Goal: Transaction & Acquisition: Purchase product/service

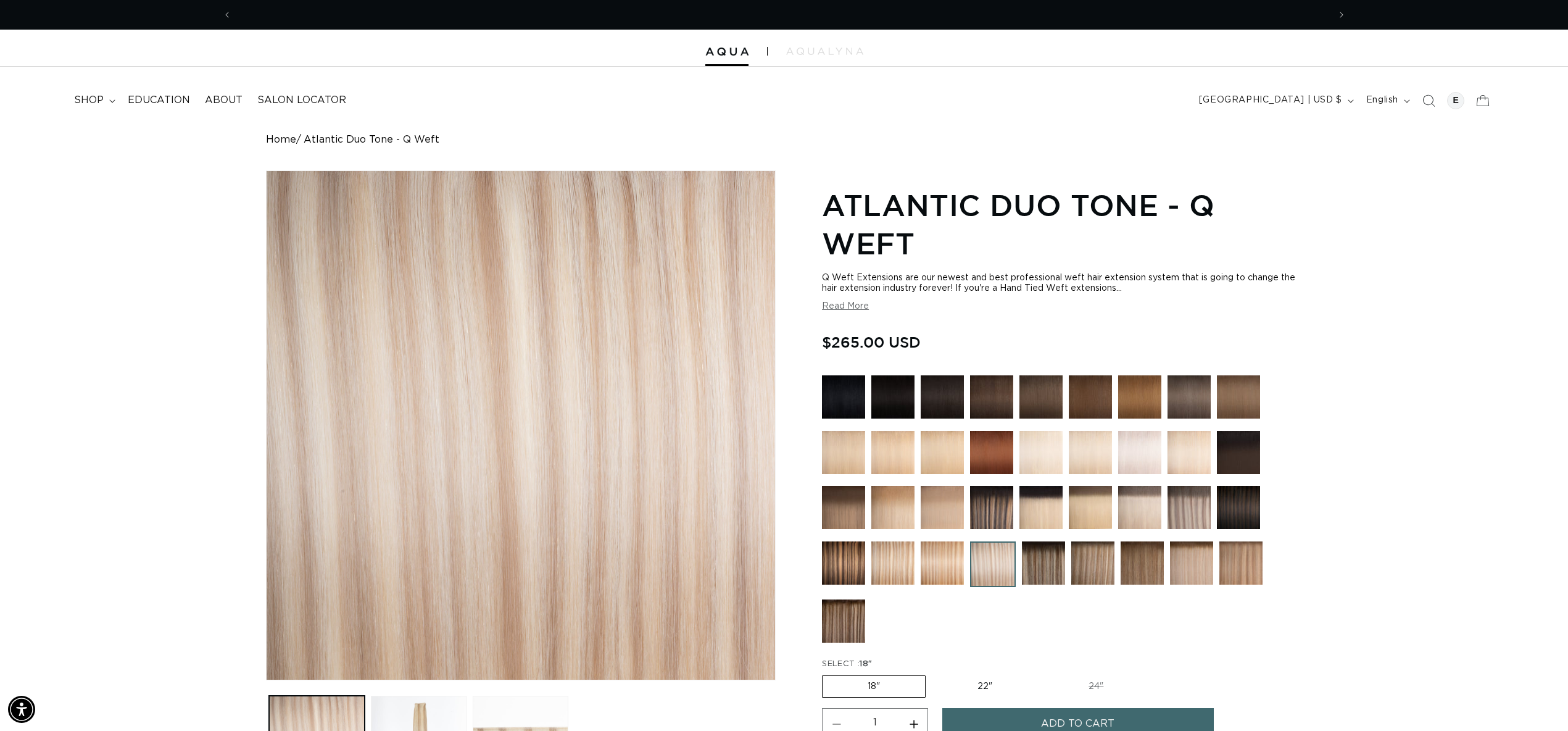
scroll to position [0, 2194]
click at [180, 123] on header "FEATURED Last Chance SHOP BY SYSTEM Q Weft Hand Tied Weft Machine Weft Tape In …" at bounding box center [784, 97] width 1568 height 60
click at [100, 98] on span "shop" at bounding box center [88, 100] width 29 height 13
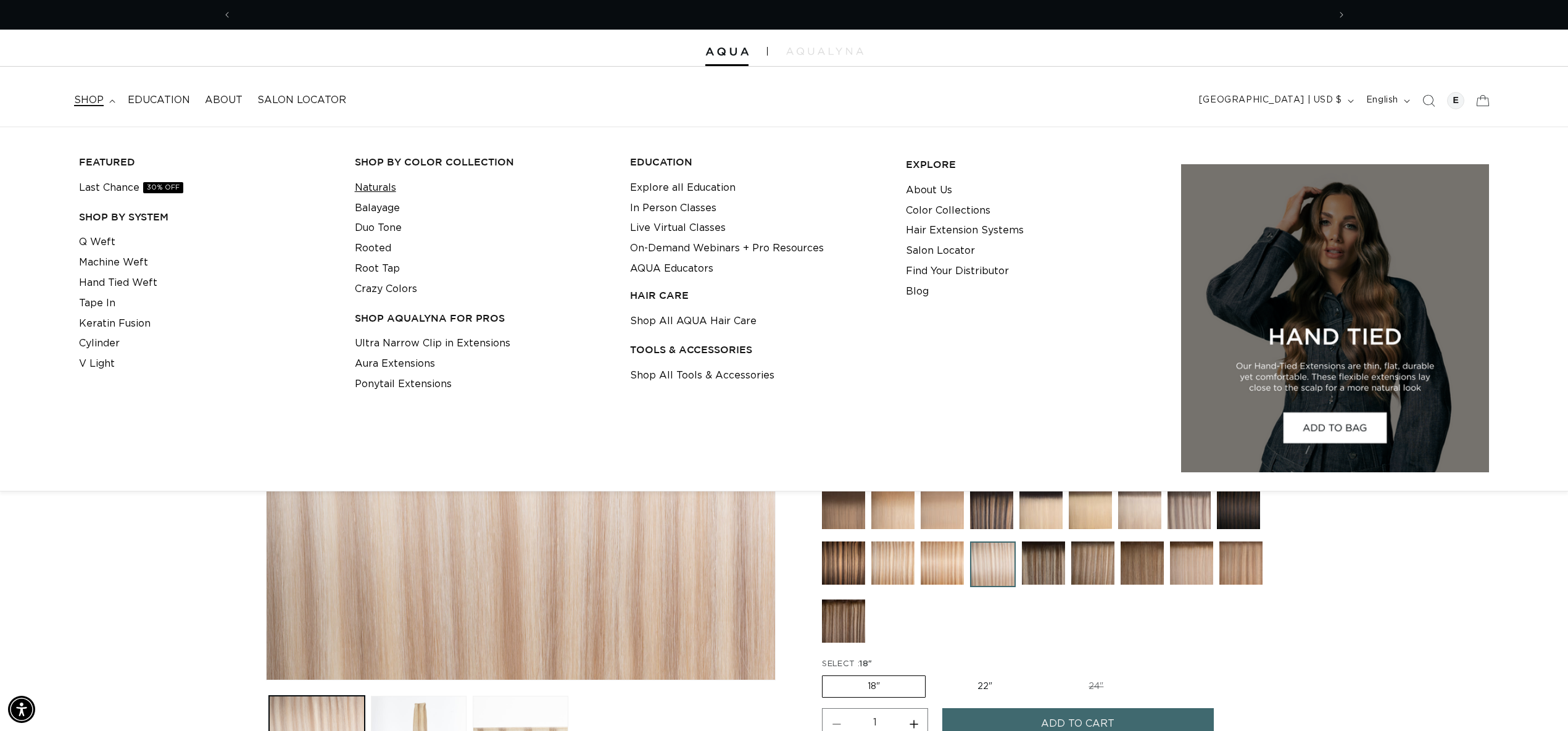
scroll to position [0, 0]
drag, startPoint x: 389, startPoint y: 184, endPoint x: 386, endPoint y: 192, distance: 8.5
click at [389, 184] on link "Naturals" at bounding box center [375, 188] width 41 height 21
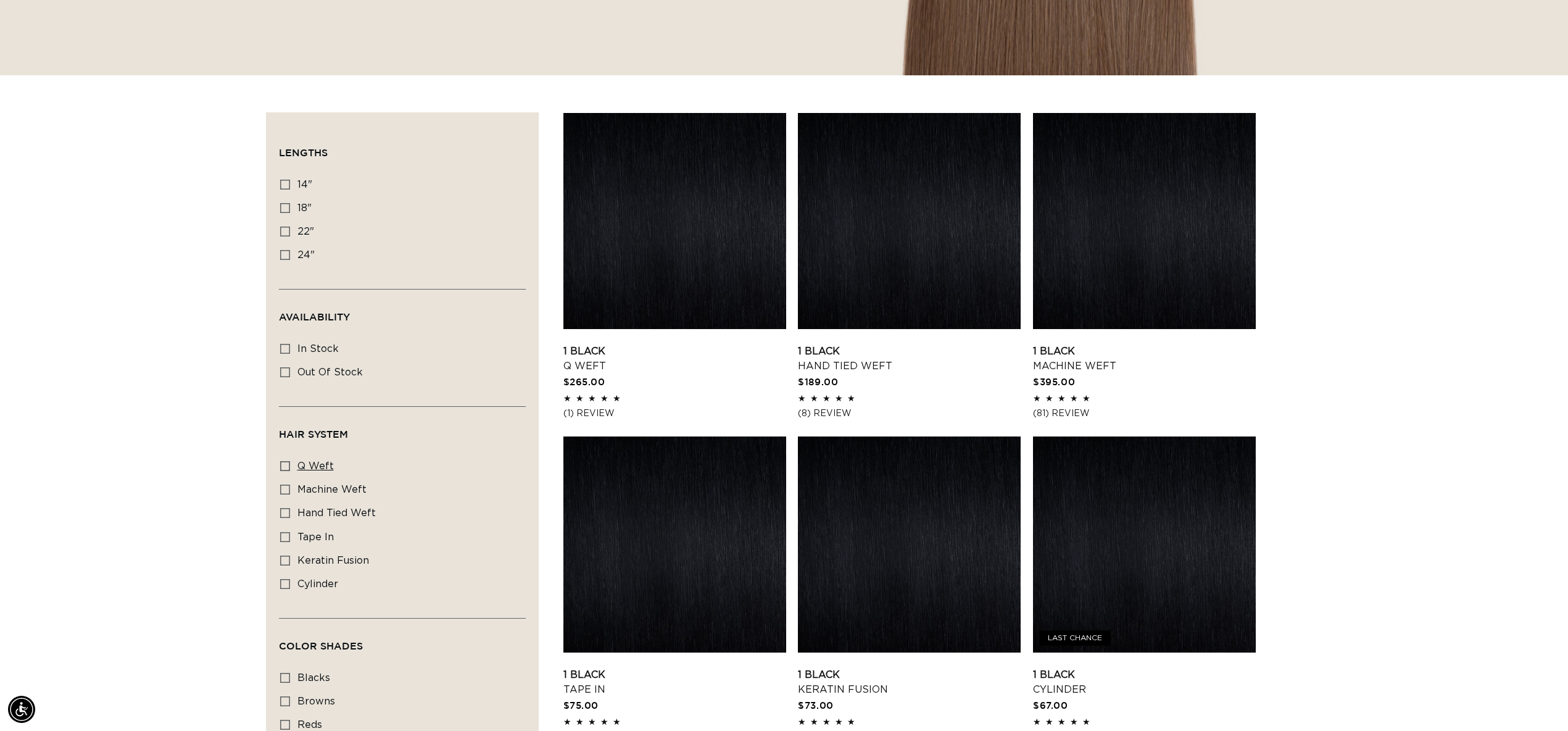
scroll to position [0, 1097]
click at [343, 510] on label "hand tied weft hand tied weft (20 products)" at bounding box center [398, 513] width 237 height 23
click at [290, 510] on input "hand tied weft hand tied weft (20 products)" at bounding box center [285, 512] width 10 height 10
checkbox input "true"
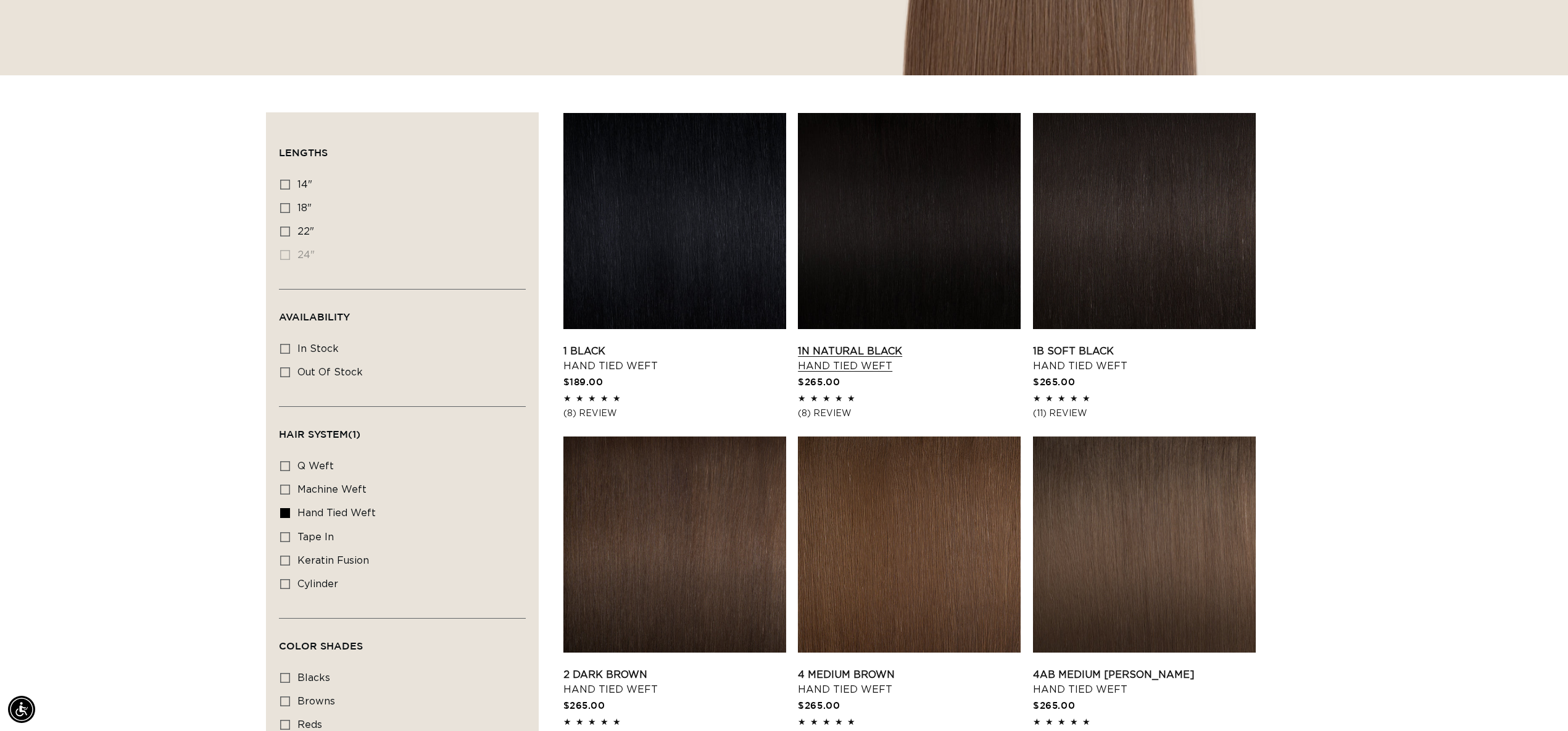
scroll to position [0, 1097]
drag, startPoint x: 1051, startPoint y: 356, endPoint x: 1042, endPoint y: 358, distance: 9.2
click at [1051, 356] on link "1B Soft Black Hand Tied Weft" at bounding box center [1144, 358] width 222 height 29
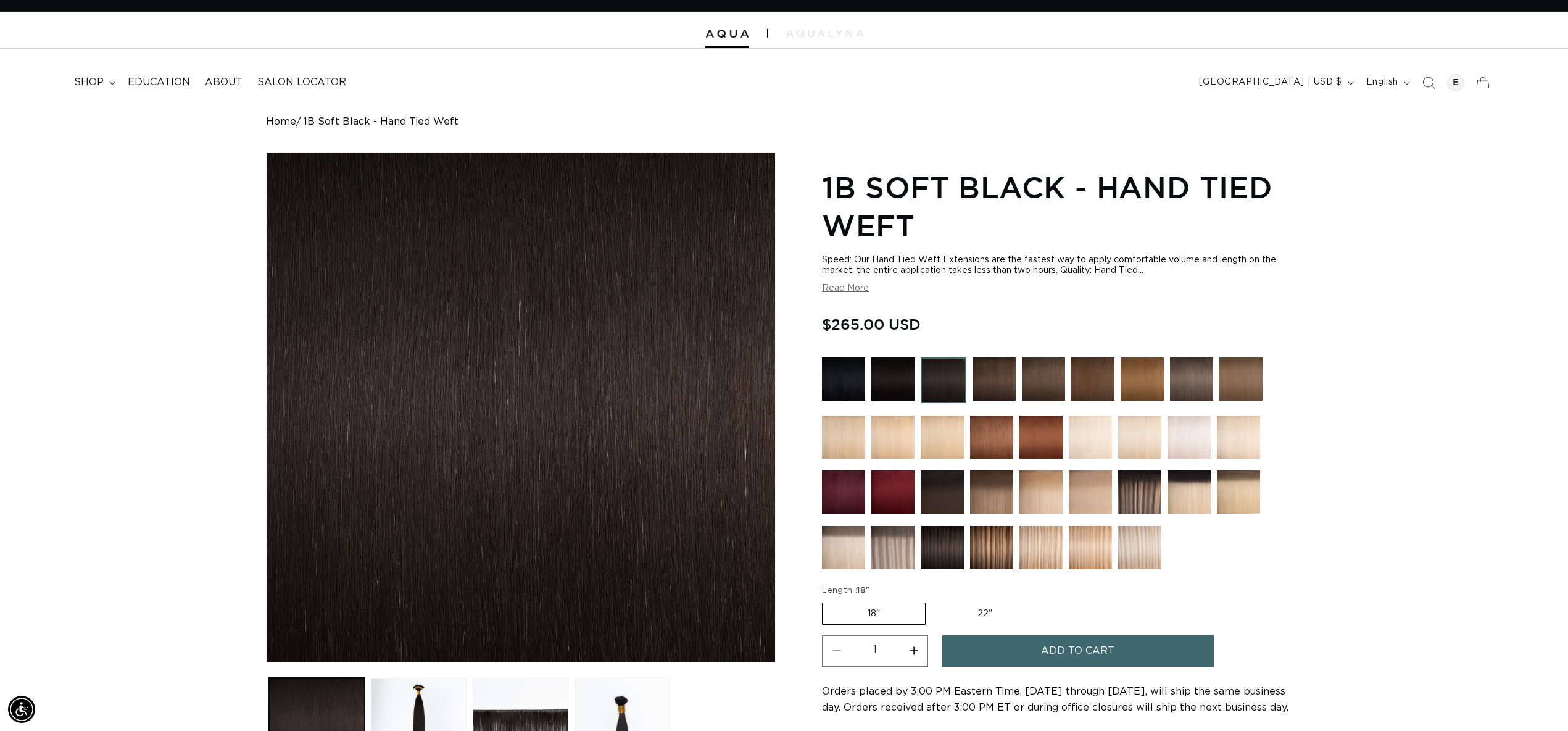
scroll to position [0, 1097]
click at [1053, 646] on span "Add to cart" at bounding box center [1077, 651] width 73 height 31
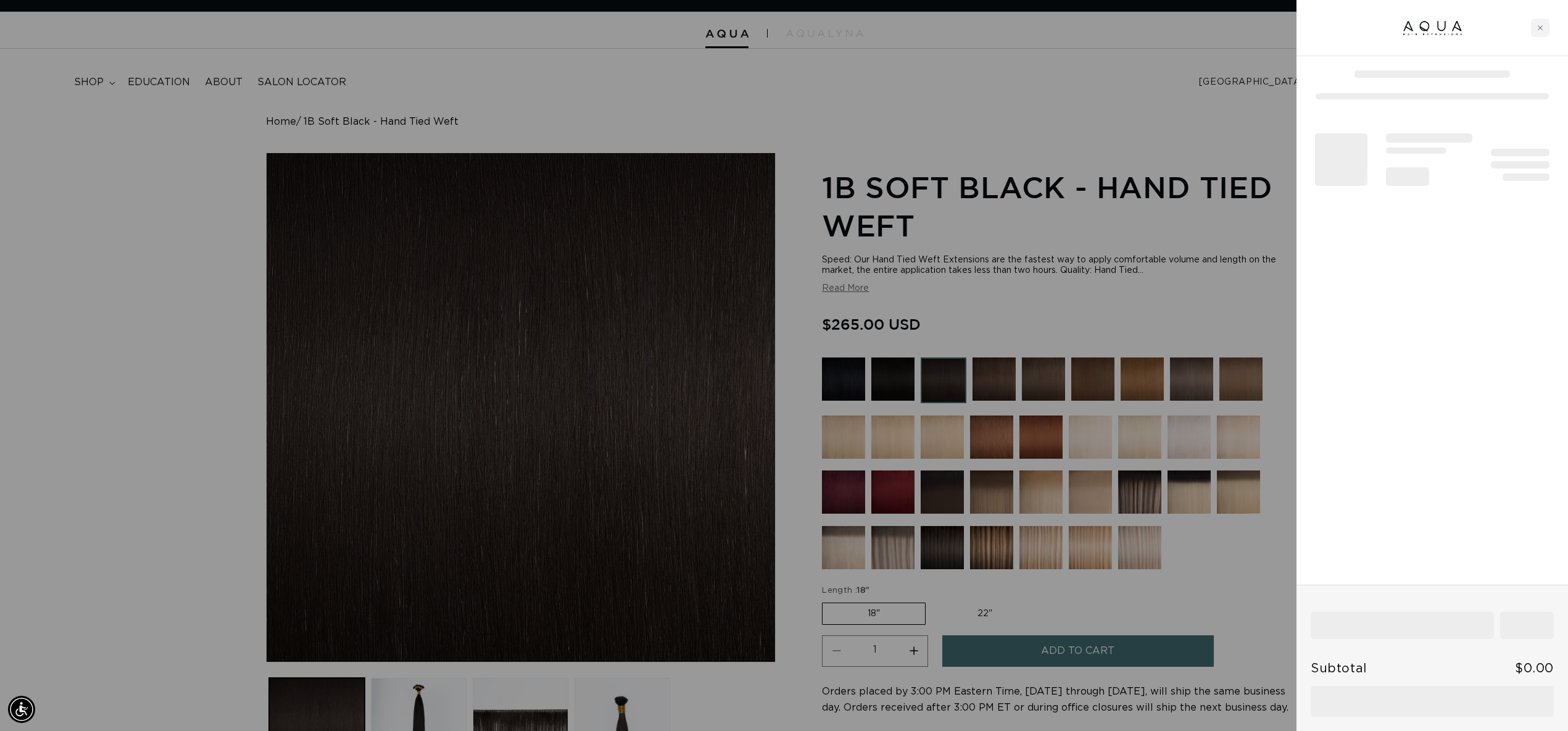
scroll to position [0, 2194]
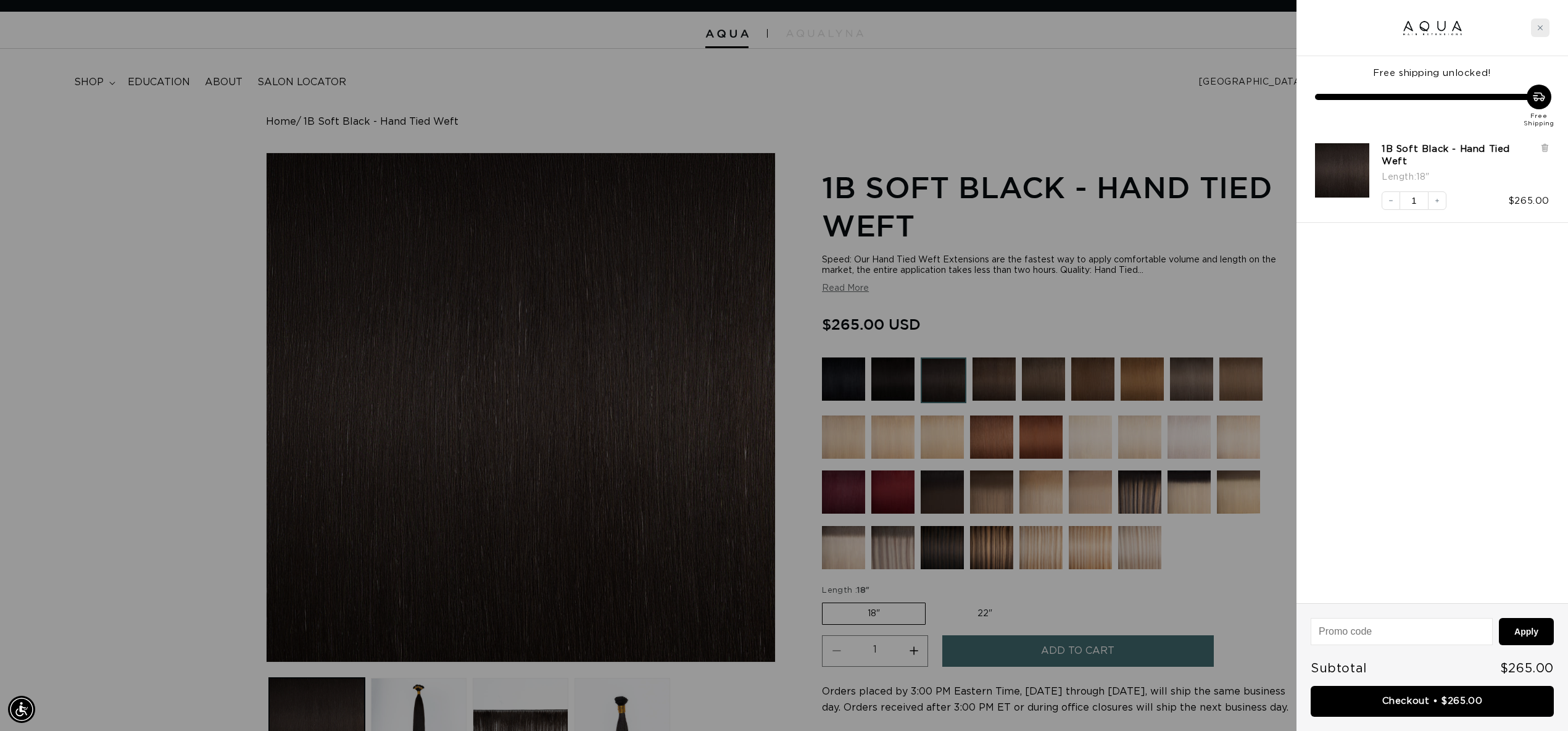
click at [1537, 25] on icon "Close cart" at bounding box center [1539, 28] width 6 height 6
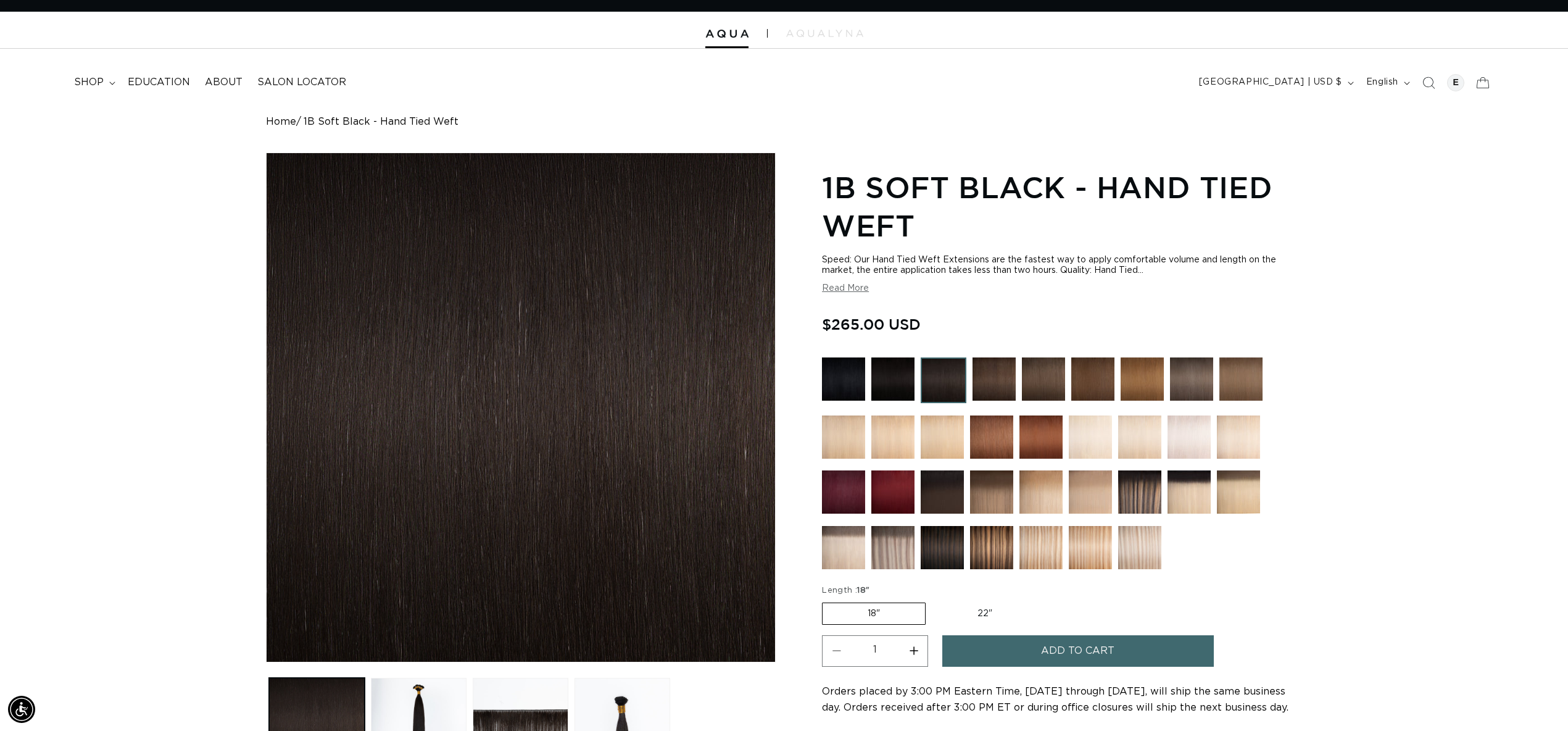
scroll to position [0, 0]
click at [988, 366] on img at bounding box center [994, 379] width 43 height 43
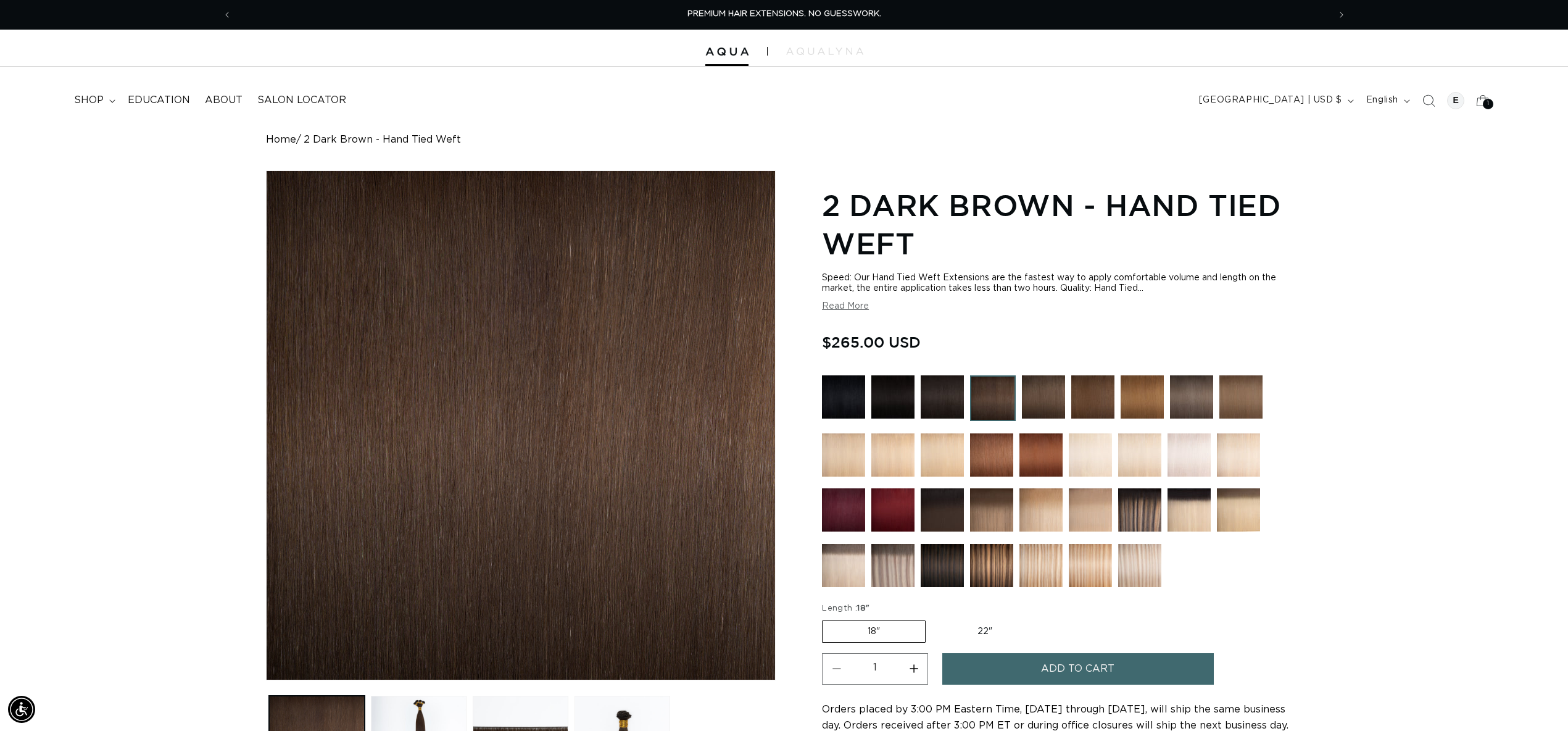
click at [1073, 674] on span "Add to cart" at bounding box center [1077, 668] width 73 height 31
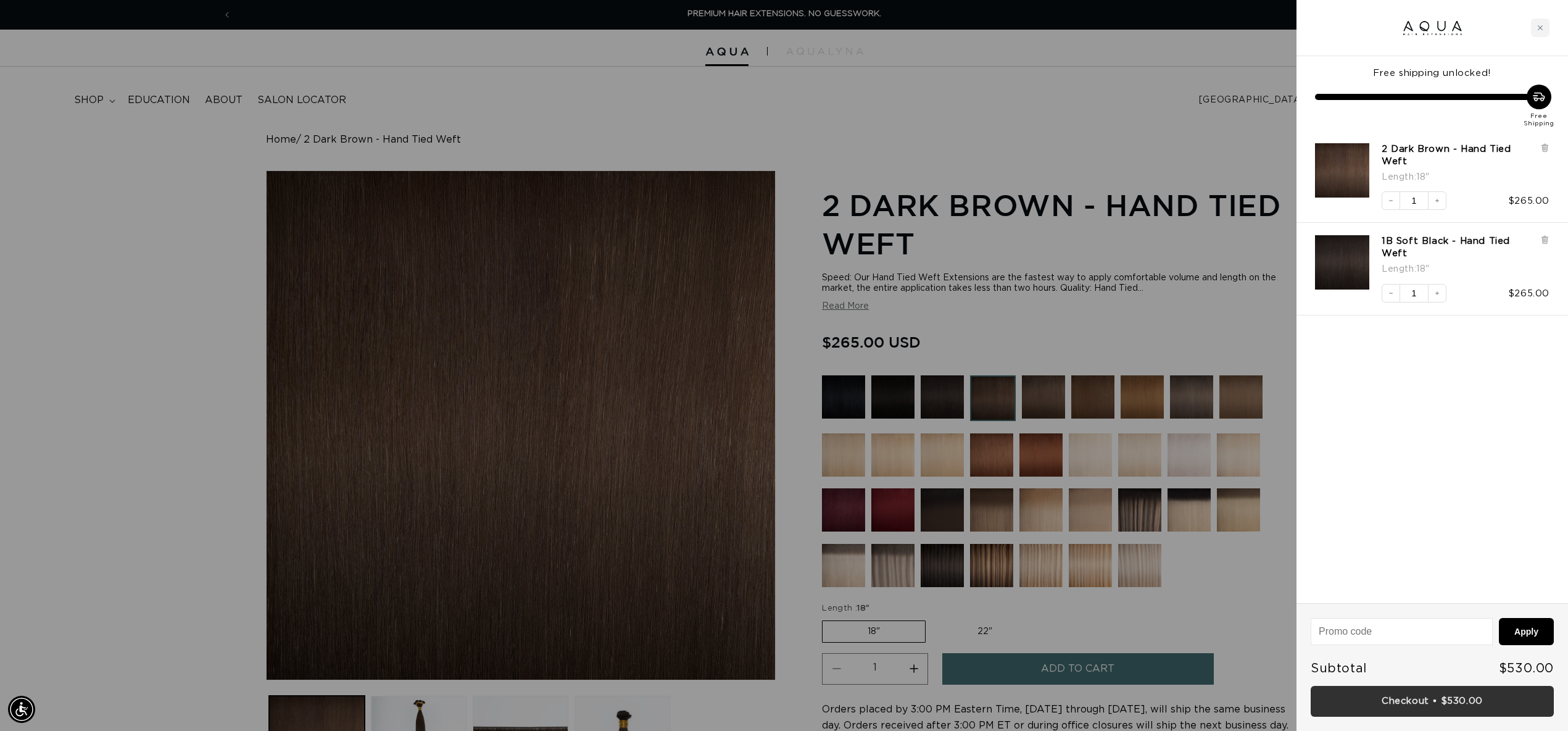
click at [1437, 701] on link "Checkout • $530.00" at bounding box center [1432, 701] width 243 height 31
